Goal: Transaction & Acquisition: Purchase product/service

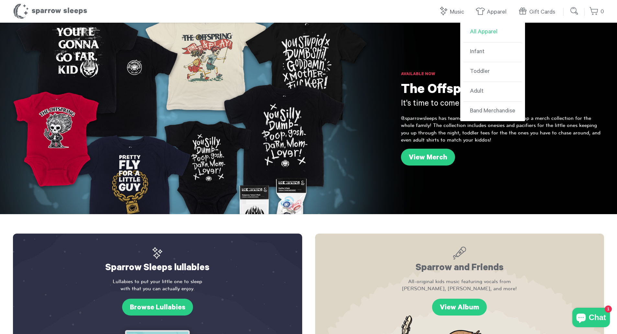
click at [486, 29] on link "All Apparel" at bounding box center [492, 33] width 58 height 20
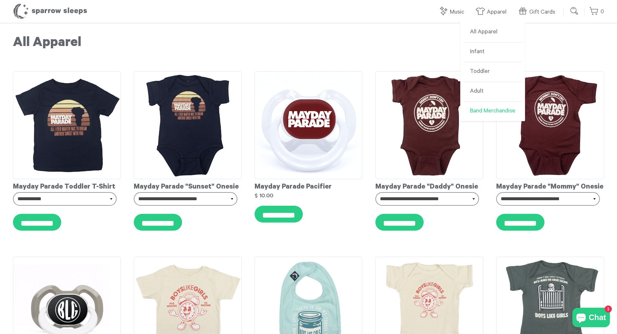
click at [475, 114] on link "Band Merchandise" at bounding box center [492, 111] width 58 height 19
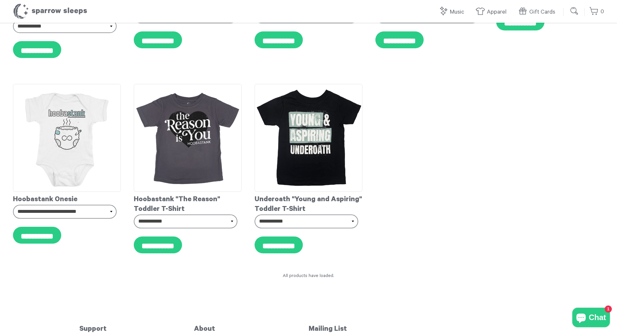
scroll to position [4629, 0]
